Goal: Task Accomplishment & Management: Manage account settings

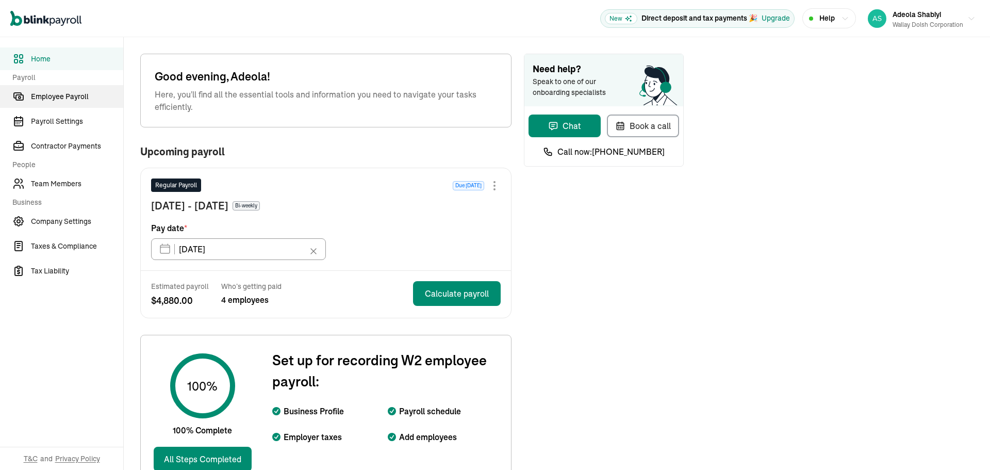
click at [53, 95] on span "Employee Payroll" at bounding box center [77, 96] width 92 height 11
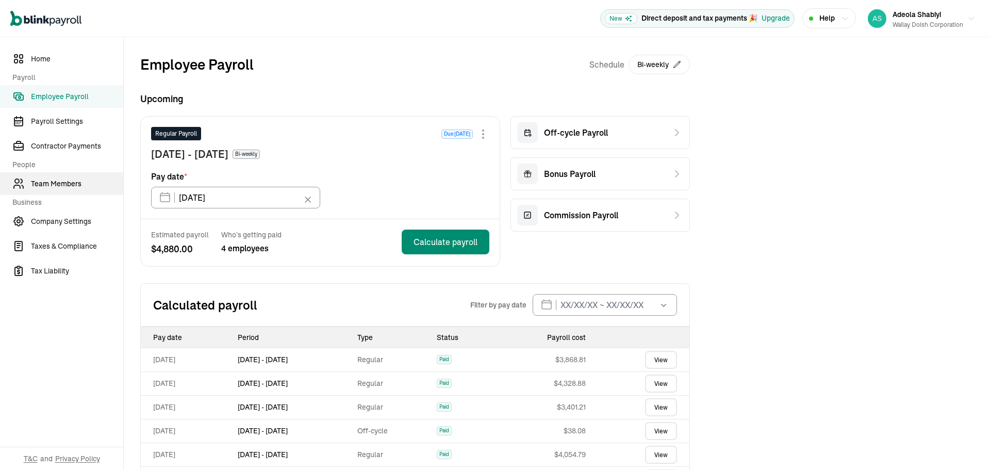
click at [74, 185] on span "Team Members" at bounding box center [77, 183] width 92 height 11
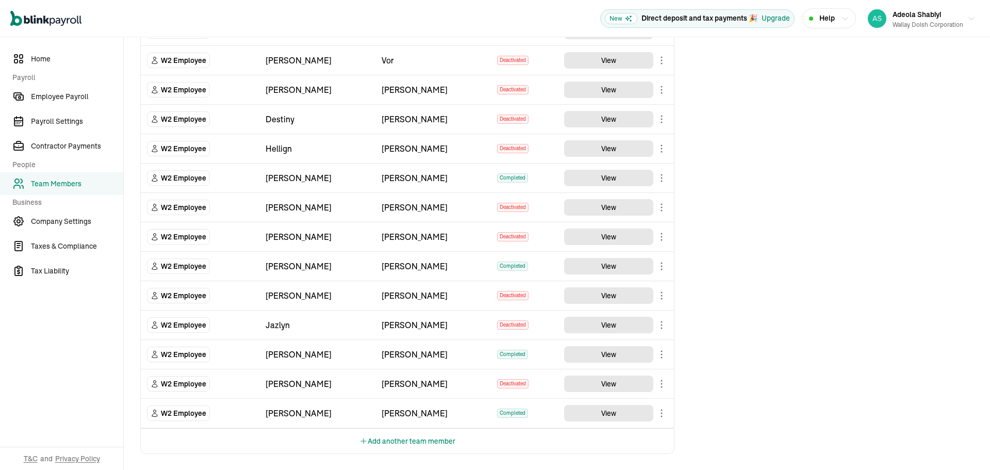
scroll to position [537, 0]
click at [662, 411] on body "Open main menu New Direct deposit and tax payments 🎉 Upgrade Help Adeola Shabiy…" at bounding box center [495, 235] width 990 height 470
click at [967, 15] on icon "button" at bounding box center [971, 19] width 8 height 8
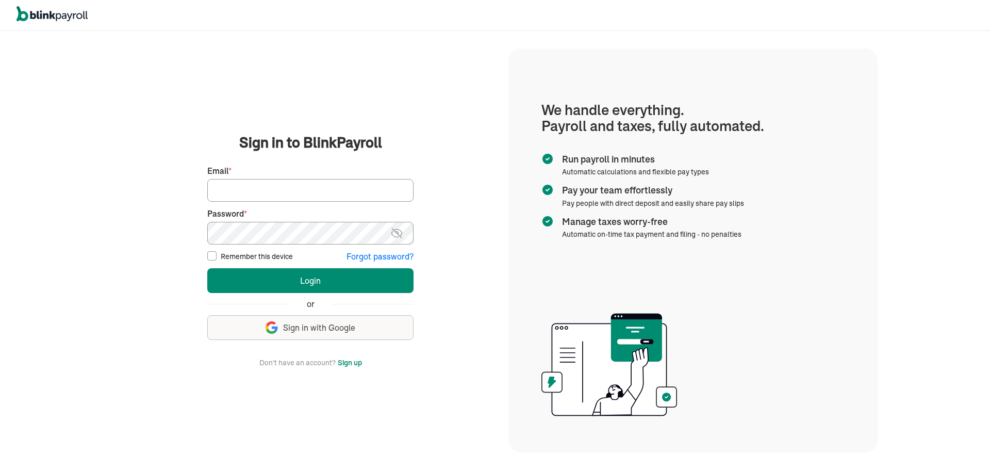
type input "ashabiyi@wallaydolsh.com"
click at [211, 256] on input "Remember this device" at bounding box center [211, 255] width 9 height 9
checkbox input "true"
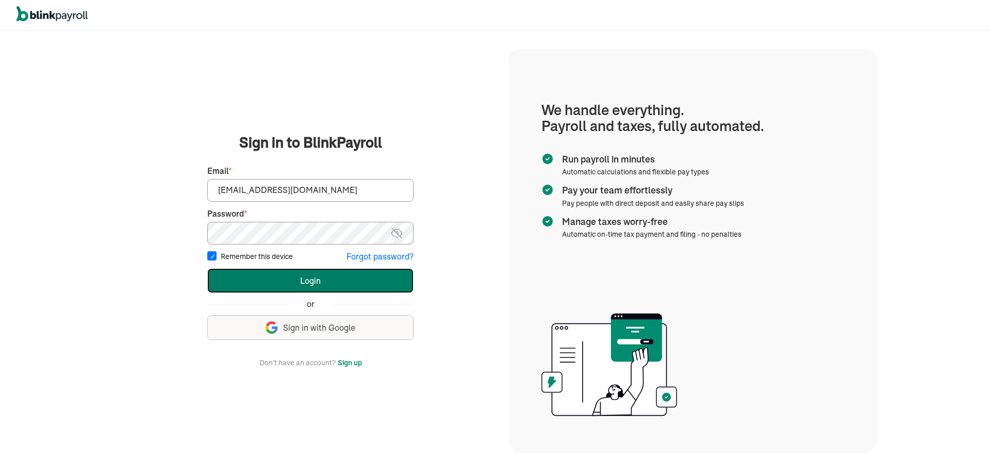
click at [327, 282] on button "Login" at bounding box center [310, 280] width 206 height 25
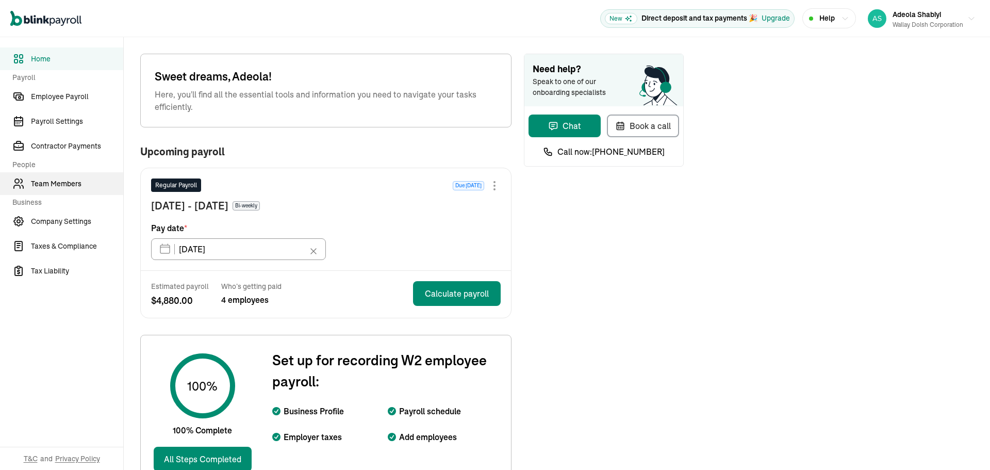
click at [70, 182] on span "Team Members" at bounding box center [77, 183] width 92 height 11
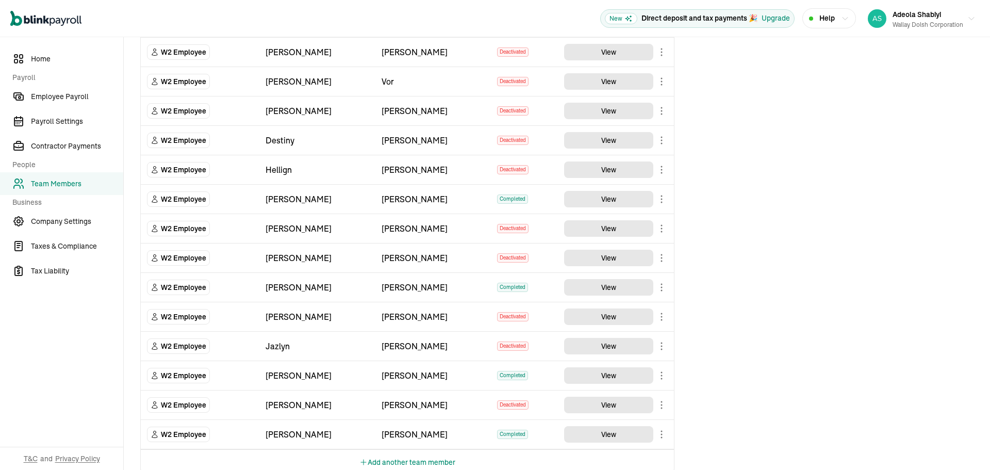
scroll to position [537, 0]
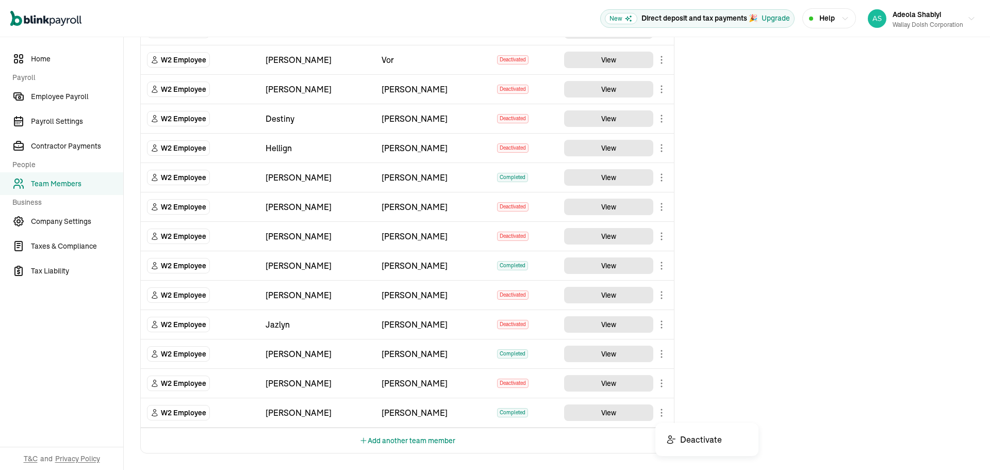
click at [663, 411] on body "Open main menu New Direct deposit and tax payments 🎉 Upgrade Help Adeola Shabiy…" at bounding box center [495, 235] width 990 height 470
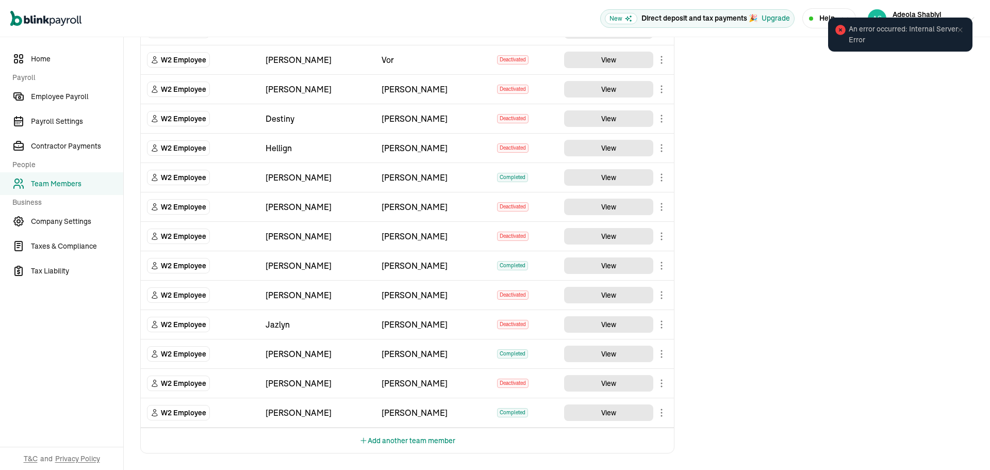
click at [840, 31] on icon at bounding box center [840, 30] width 10 height 10
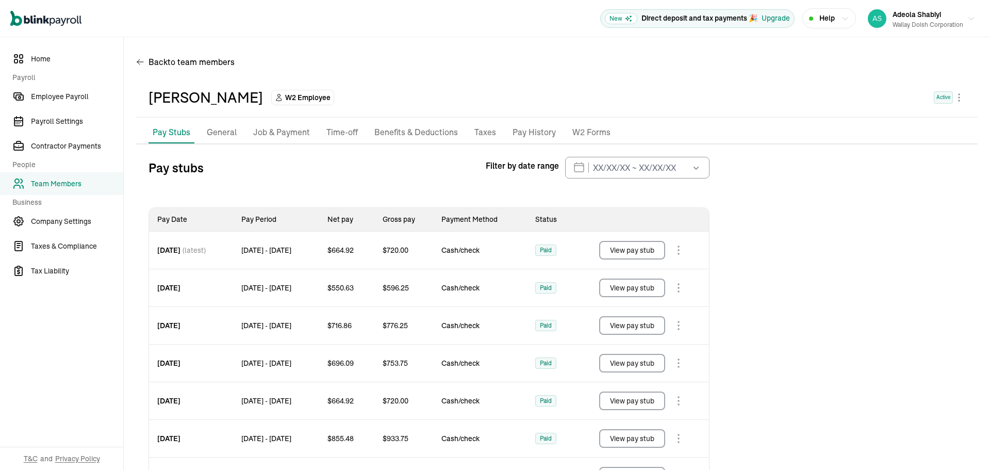
click at [218, 134] on p "General" at bounding box center [222, 132] width 30 height 13
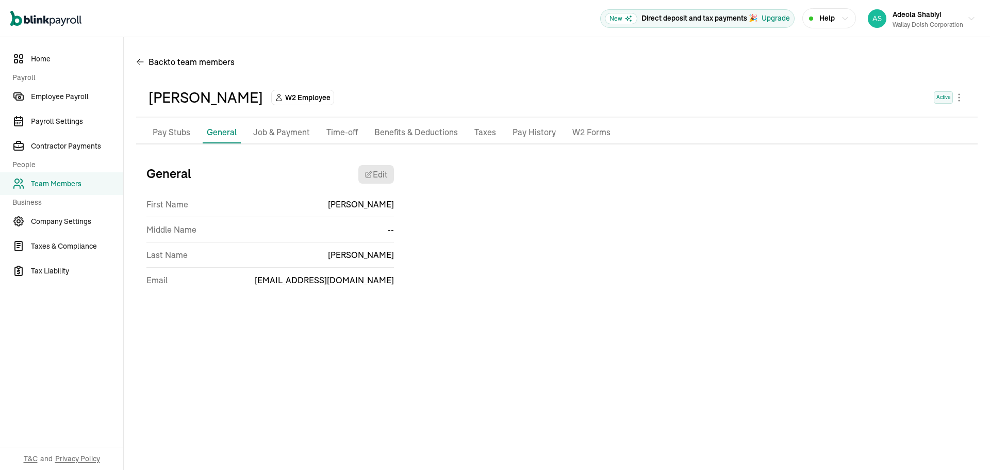
click at [282, 128] on p "Job & Payment" at bounding box center [281, 132] width 57 height 13
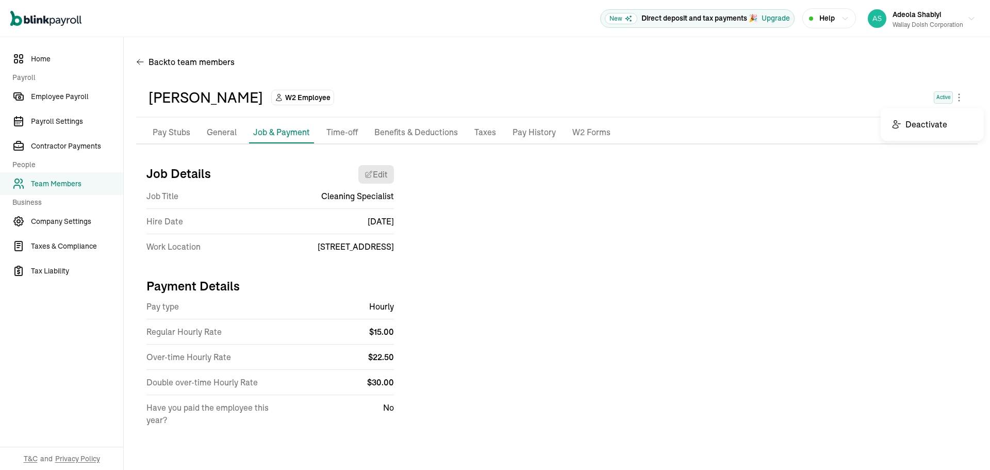
click at [959, 100] on body "Open main menu New Direct deposit and tax payments 🎉 Upgrade Help Adeola Shabiy…" at bounding box center [495, 235] width 990 height 470
click at [699, 275] on div "Job Details Edit Job Title Cleaning Specialist Hire Date Apr 07,2025 Work Locat…" at bounding box center [557, 300] width 842 height 286
click at [718, 116] on div "Tiffany Clausen W2 Employee Active" at bounding box center [557, 97] width 842 height 39
click at [855, 55] on div "Back to team members" at bounding box center [557, 64] width 842 height 29
click at [32, 18] on icon "Global" at bounding box center [31, 19] width 3 height 8
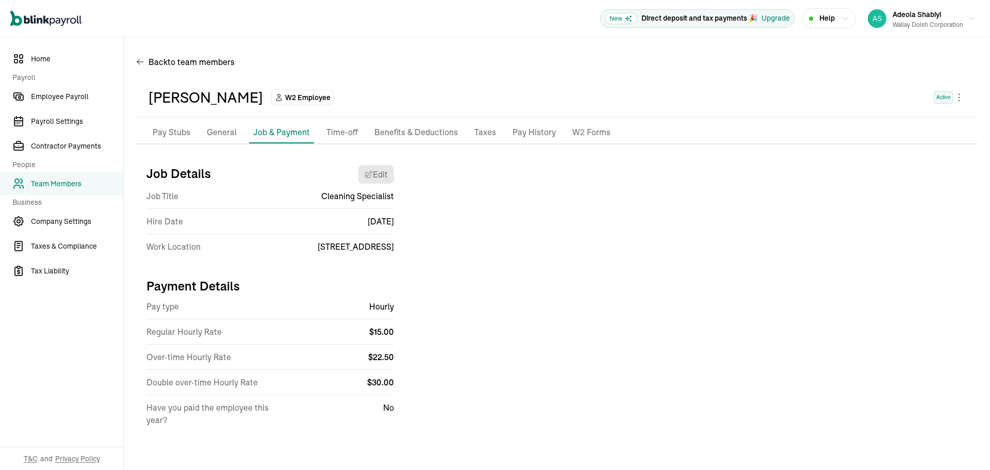
click at [67, 19] on icon "Global" at bounding box center [68, 21] width 3 height 6
click at [974, 19] on icon "button" at bounding box center [971, 19] width 8 height 8
